Goal: Navigation & Orientation: Find specific page/section

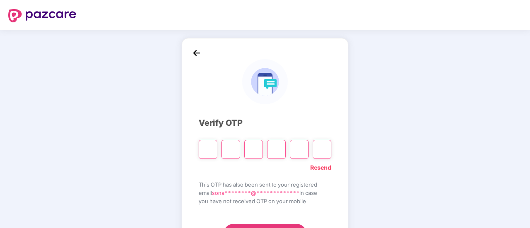
scroll to position [17, 0]
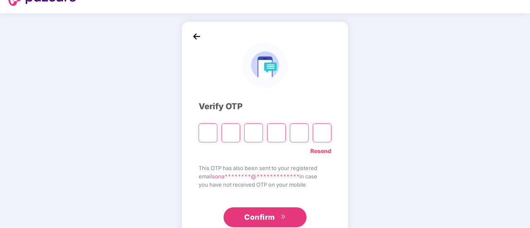
type input "*"
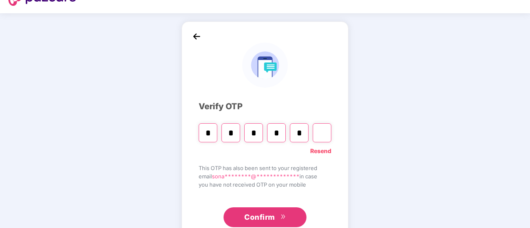
type input "*"
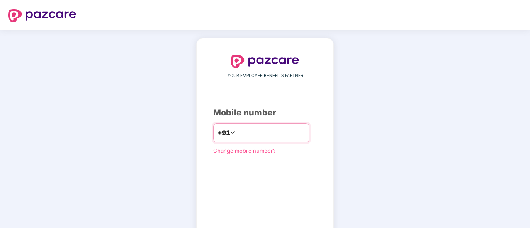
click at [261, 130] on input "number" at bounding box center [271, 132] width 68 height 13
type input "**********"
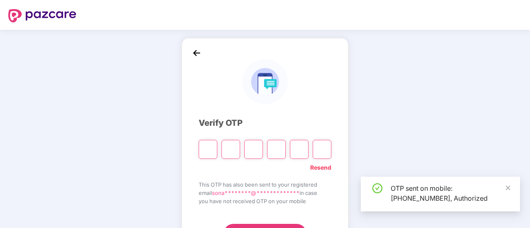
click at [208, 153] on input "Please enter verification code. Digit 1" at bounding box center [208, 149] width 19 height 19
type input "*"
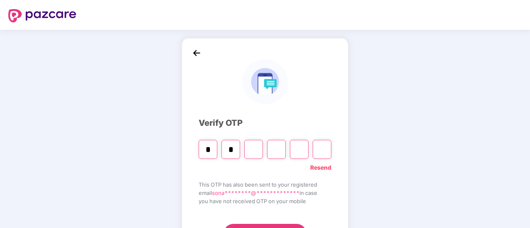
type input "*"
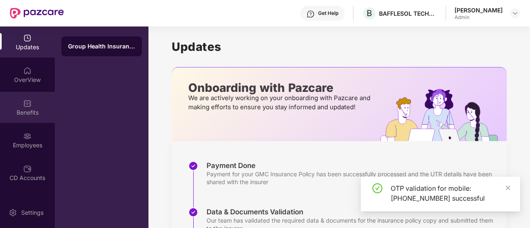
click at [27, 115] on div "Benefits" at bounding box center [27, 113] width 55 height 8
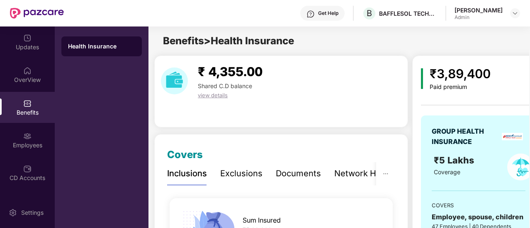
click at [364, 34] on div "Benefits > Health Insurance" at bounding box center [338, 41] width 381 height 16
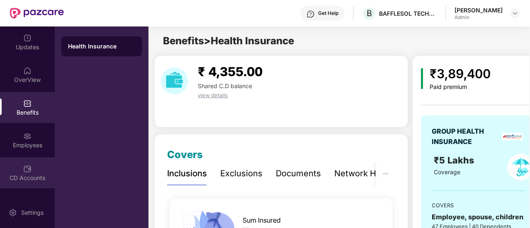
click at [28, 167] on img at bounding box center [27, 169] width 8 height 8
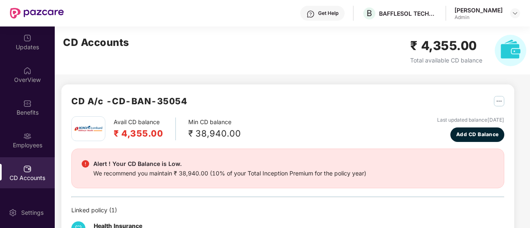
click at [526, 202] on main "CD Accounts ₹ 4,355.00 Total available CD balance CD A/c - CD-BAN-35054 Avail C…" at bounding box center [292, 128] width 475 height 202
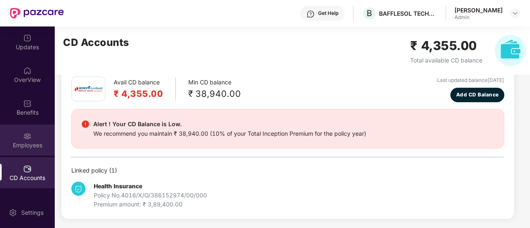
click at [22, 144] on div "Employees" at bounding box center [27, 145] width 55 height 8
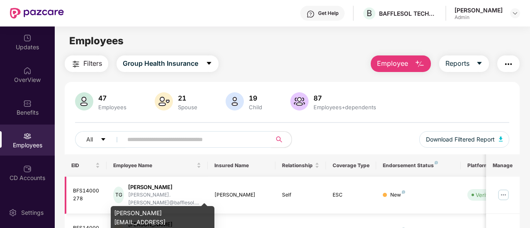
click at [166, 192] on div "[PERSON_NAME].[PERSON_NAME]@bafflesol...." at bounding box center [164, 200] width 73 height 16
